Goal: Find specific page/section: Find specific page/section

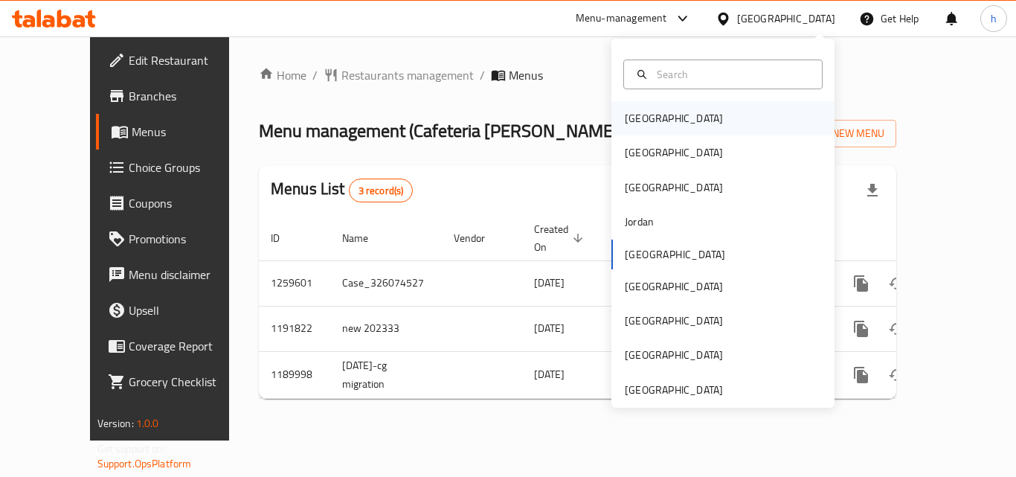
click at [635, 117] on div "[GEOGRAPHIC_DATA]" at bounding box center [674, 118] width 98 height 16
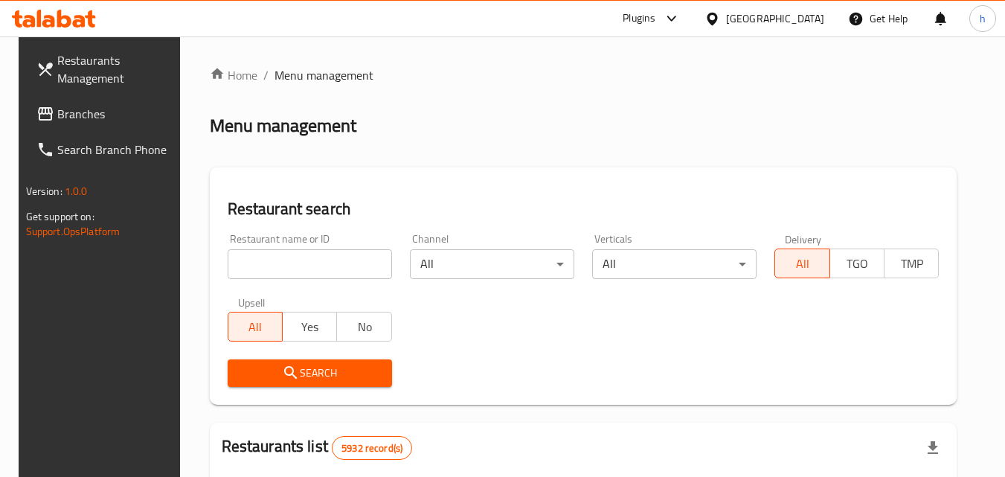
click at [91, 115] on span "Branches" at bounding box center [116, 114] width 118 height 18
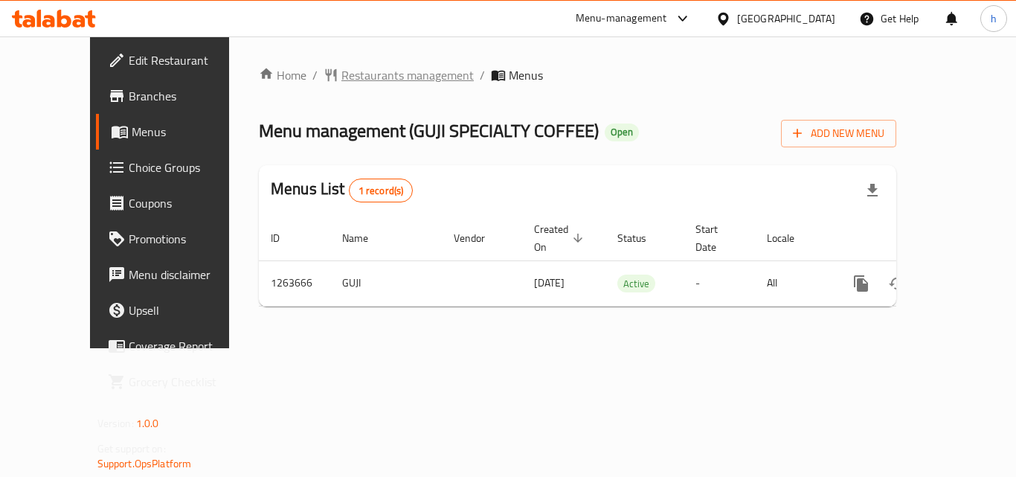
click at [356, 74] on span "Restaurants management" at bounding box center [407, 75] width 132 height 18
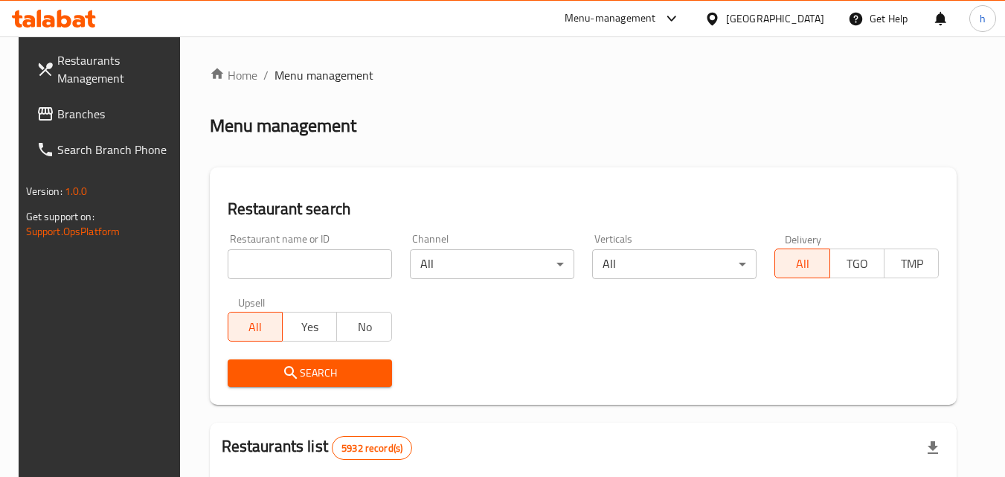
click at [58, 112] on span "Branches" at bounding box center [116, 114] width 118 height 18
